Goal: Information Seeking & Learning: Understand process/instructions

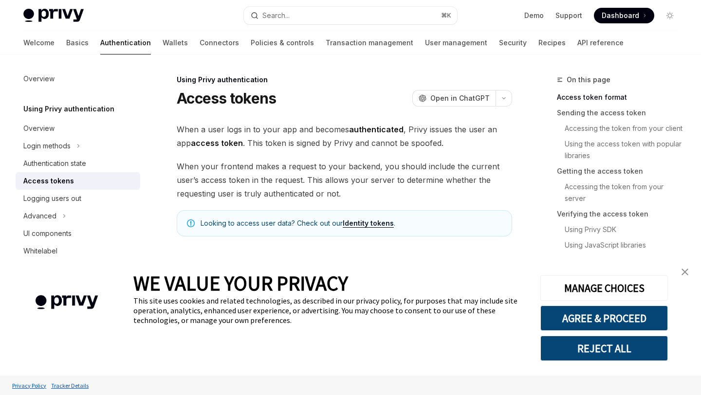
click at [686, 268] on link "close banner" at bounding box center [684, 271] width 19 height 19
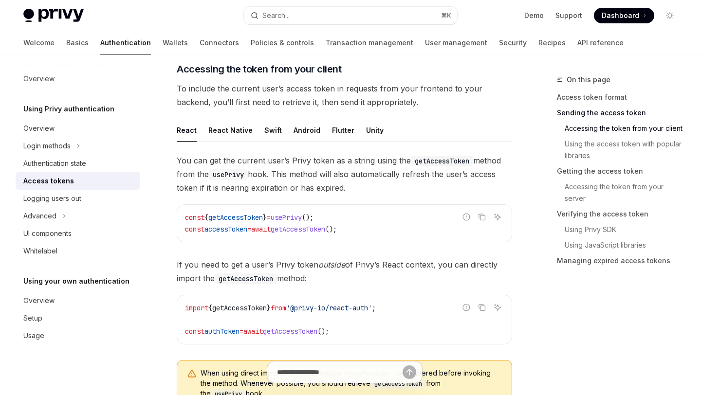
scroll to position [410, 0]
click at [296, 168] on span "You can get the current user’s Privy token as a string using the getAccessToken…" at bounding box center [345, 173] width 336 height 41
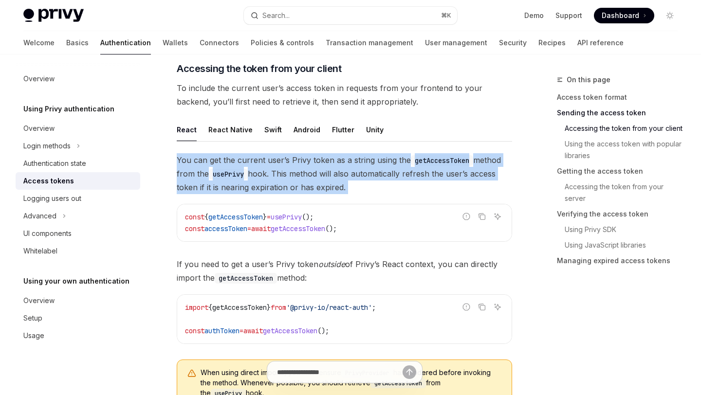
click at [296, 168] on span "You can get the current user’s Privy token as a string using the getAccessToken…" at bounding box center [345, 173] width 336 height 41
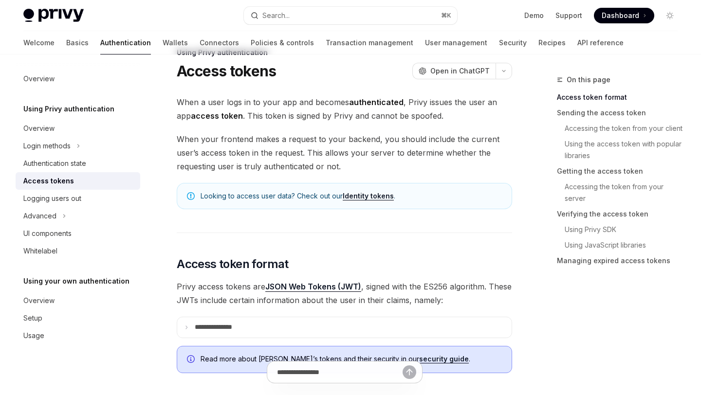
scroll to position [0, 0]
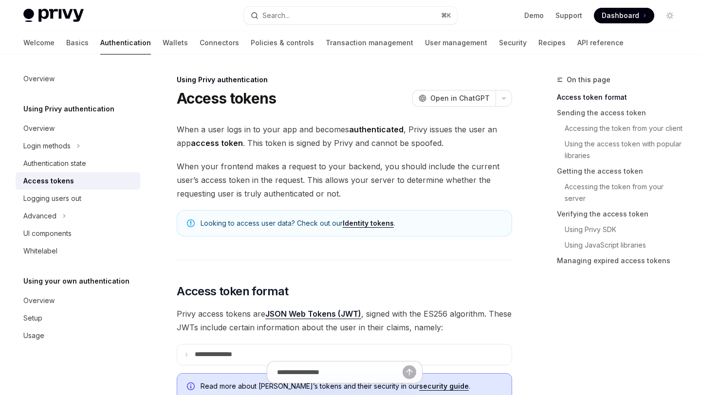
click at [300, 142] on span "When a user logs in to your app and becomes authenticated , Privy issues the us…" at bounding box center [345, 136] width 336 height 27
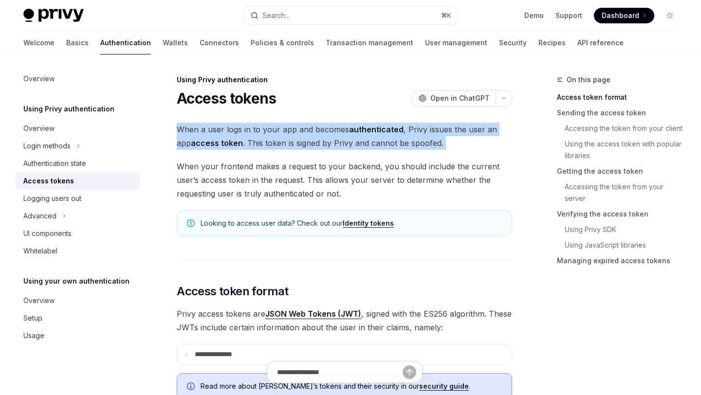
click at [300, 142] on span "When a user logs in to your app and becomes authenticated , Privy issues the us…" at bounding box center [345, 136] width 336 height 27
click at [330, 193] on span "When your frontend makes a request to your backend, you should include the curr…" at bounding box center [345, 180] width 336 height 41
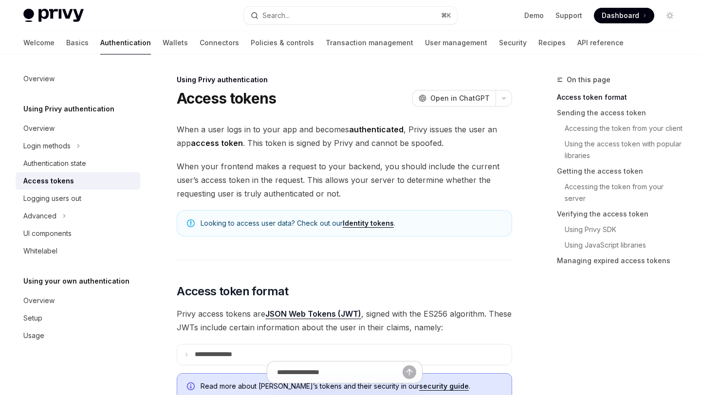
click at [330, 193] on span "When your frontend makes a request to your backend, you should include the curr…" at bounding box center [345, 180] width 336 height 41
click at [311, 142] on span "When a user logs in to your app and becomes authenticated , Privy issues the us…" at bounding box center [345, 136] width 336 height 27
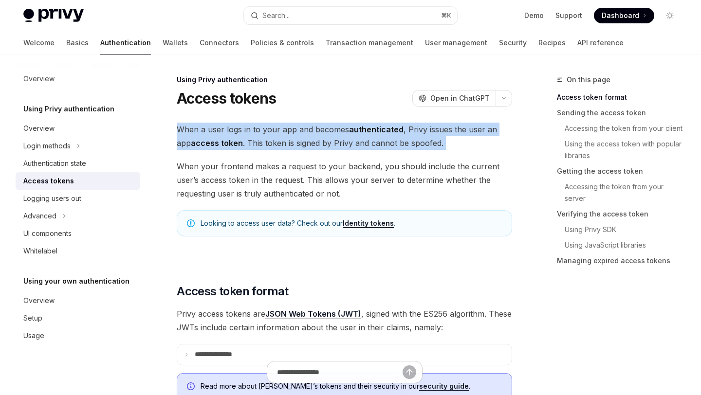
click at [311, 142] on span "When a user logs in to your app and becomes authenticated , Privy issues the us…" at bounding box center [345, 136] width 336 height 27
click at [262, 190] on span "When your frontend makes a request to your backend, you should include the curr…" at bounding box center [345, 180] width 336 height 41
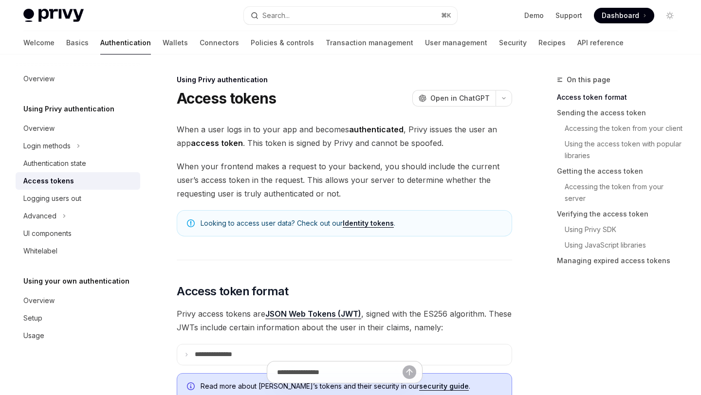
click at [262, 190] on span "When your frontend makes a request to your backend, you should include the curr…" at bounding box center [345, 180] width 336 height 41
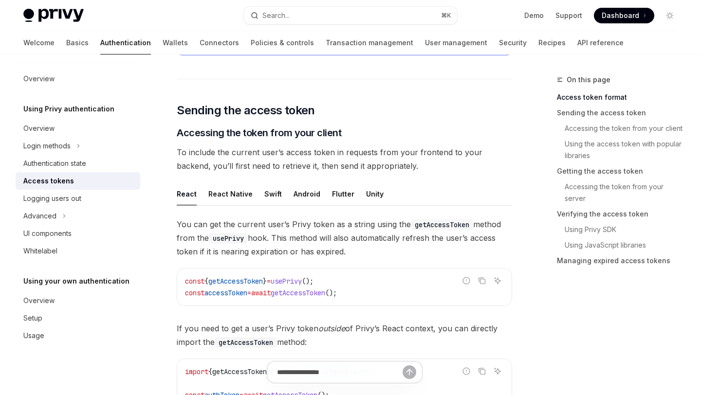
scroll to position [347, 0]
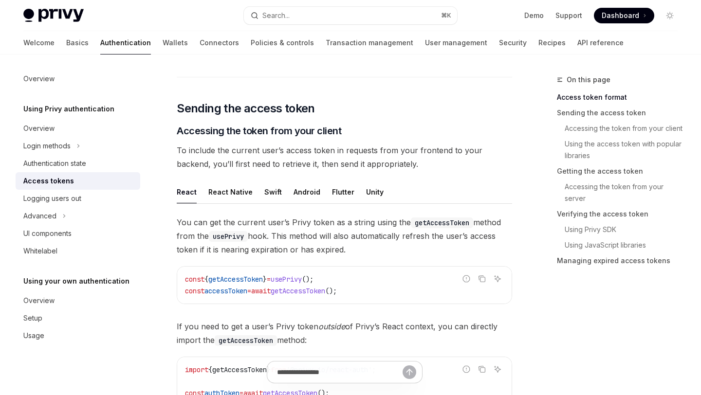
click at [328, 165] on span "To include the current user’s access token in requests from your frontend to yo…" at bounding box center [345, 157] width 336 height 27
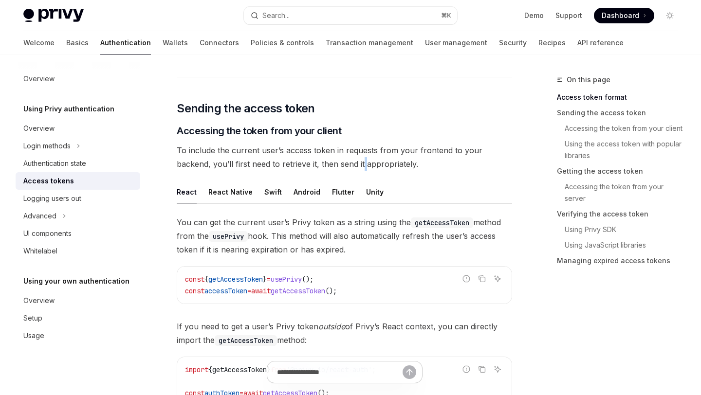
click at [328, 165] on span "To include the current user’s access token in requests from your frontend to yo…" at bounding box center [345, 157] width 336 height 27
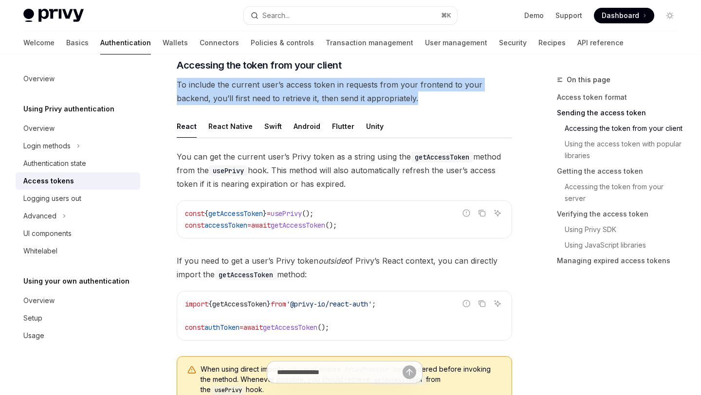
scroll to position [419, 0]
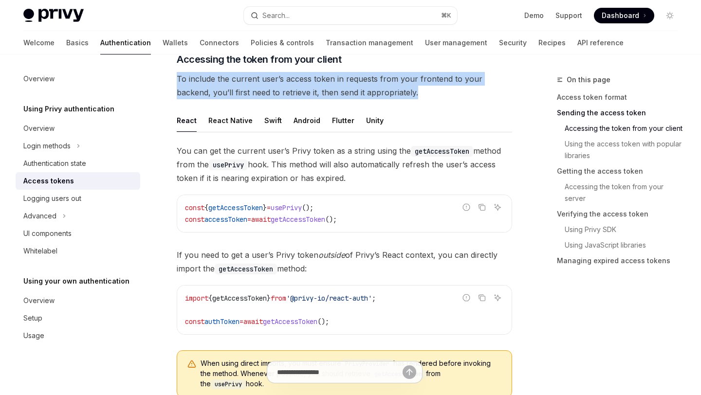
click at [338, 160] on span "You can get the current user’s Privy token as a string using the getAccessToken…" at bounding box center [345, 164] width 336 height 41
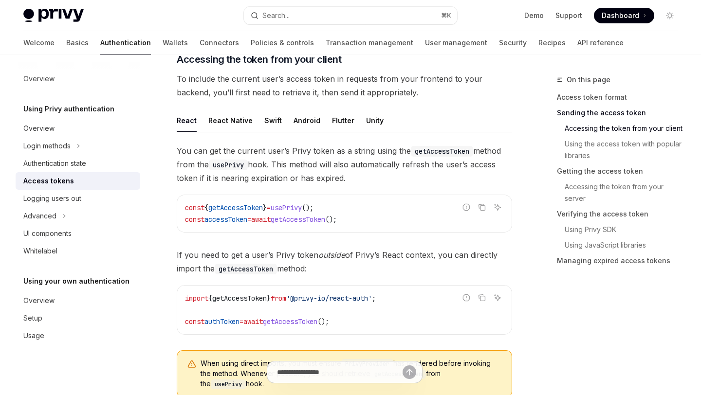
click at [338, 160] on span "You can get the current user’s Privy token as a string using the getAccessToken…" at bounding box center [345, 164] width 336 height 41
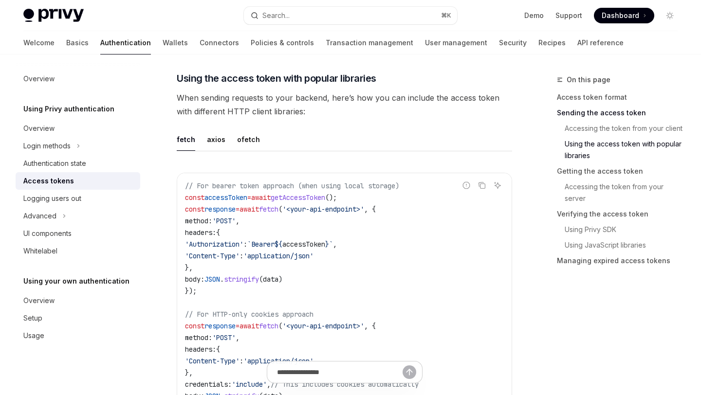
scroll to position [832, 0]
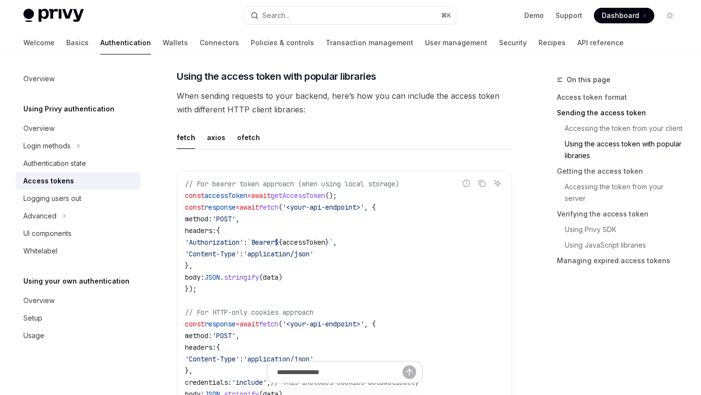
click at [284, 106] on span "When sending requests to your backend, here’s how you can include the access to…" at bounding box center [345, 102] width 336 height 27
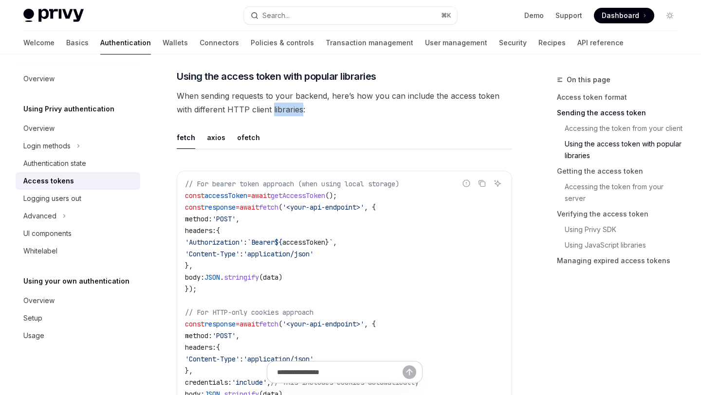
click at [284, 106] on span "When sending requests to your backend, here’s how you can include the access to…" at bounding box center [345, 102] width 336 height 27
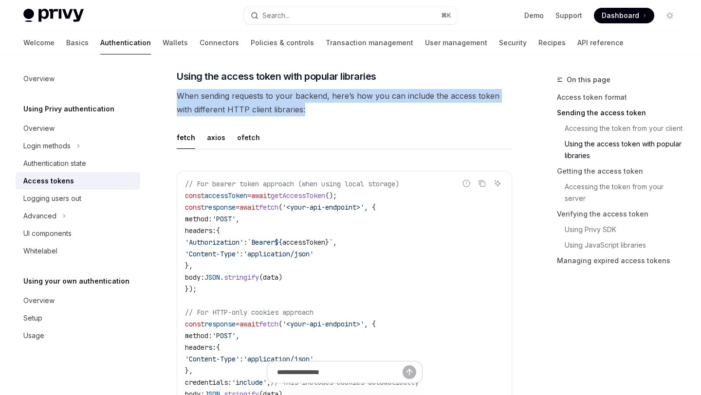
click at [284, 106] on span "When sending requests to your backend, here’s how you can include the access to…" at bounding box center [345, 102] width 336 height 27
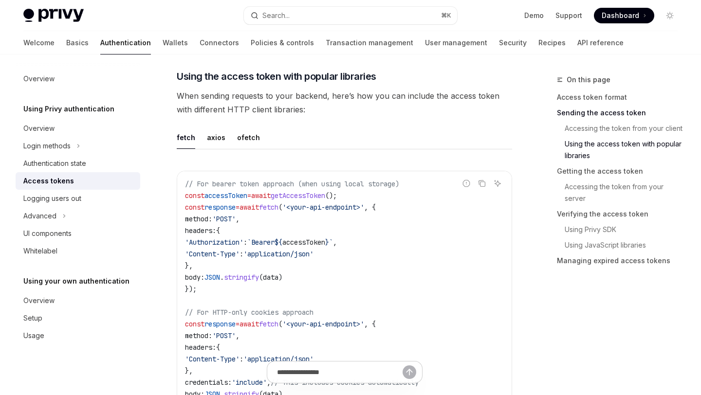
click at [284, 106] on span "When sending requests to your backend, here’s how you can include the access to…" at bounding box center [345, 102] width 336 height 27
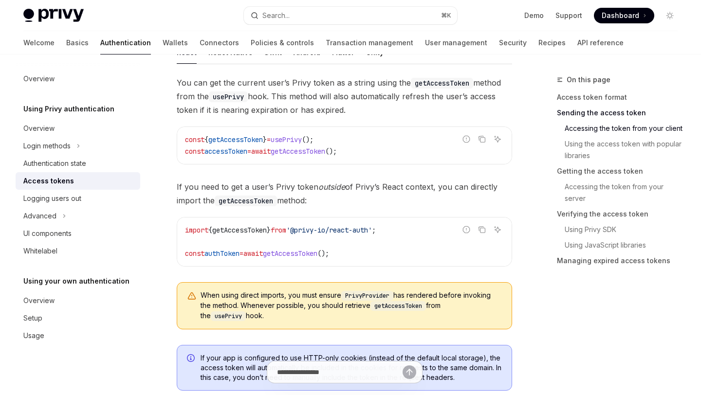
scroll to position [488, 0]
click at [428, 97] on span "You can get the current user’s Privy token as a string using the getAccessToken…" at bounding box center [345, 95] width 336 height 41
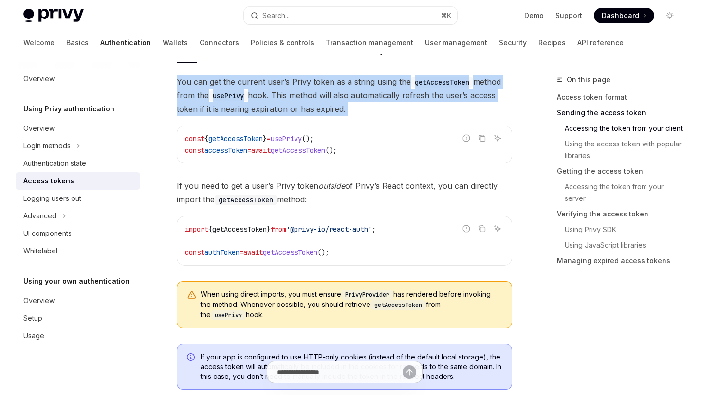
click at [428, 97] on span "You can get the current user’s Privy token as a string using the getAccessToken…" at bounding box center [345, 95] width 336 height 41
